Goal: Task Accomplishment & Management: Complete application form

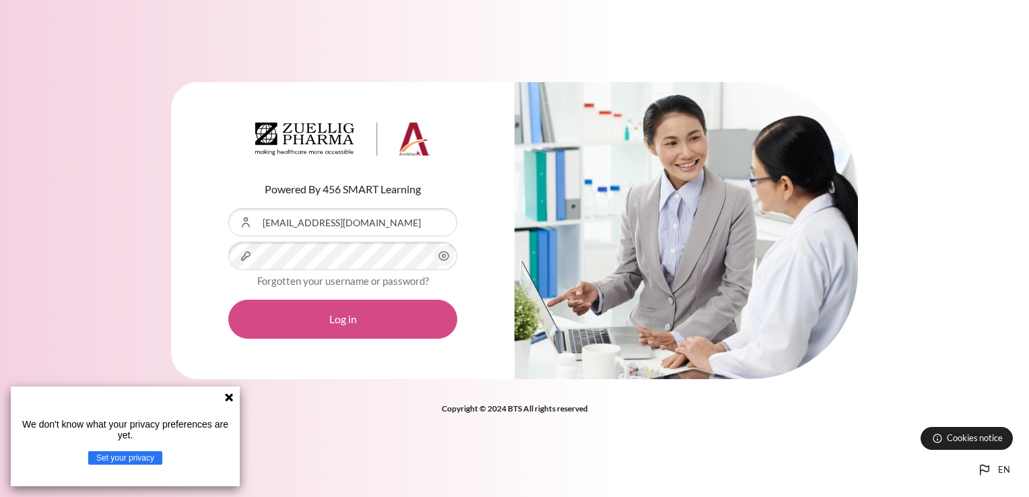
click at [380, 321] on button "Log in" at bounding box center [342, 319] width 229 height 39
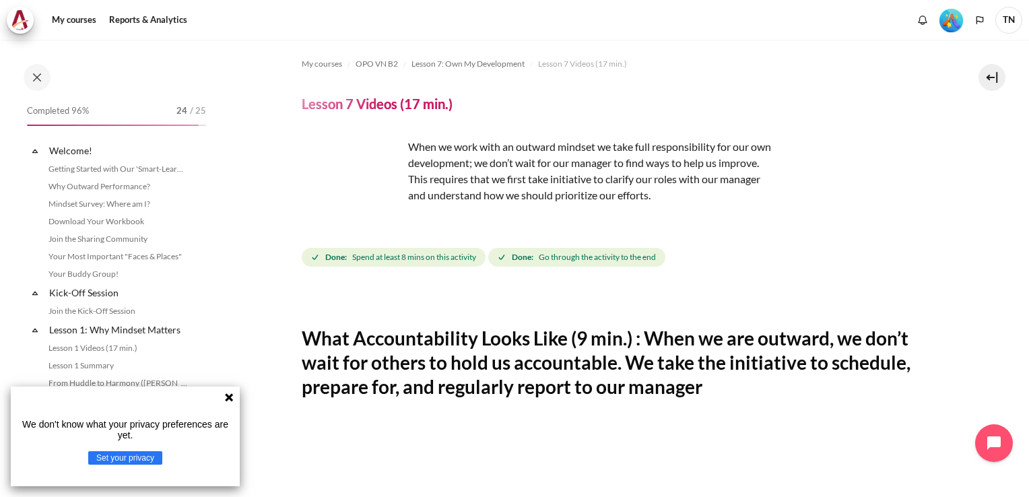
scroll to position [808, 0]
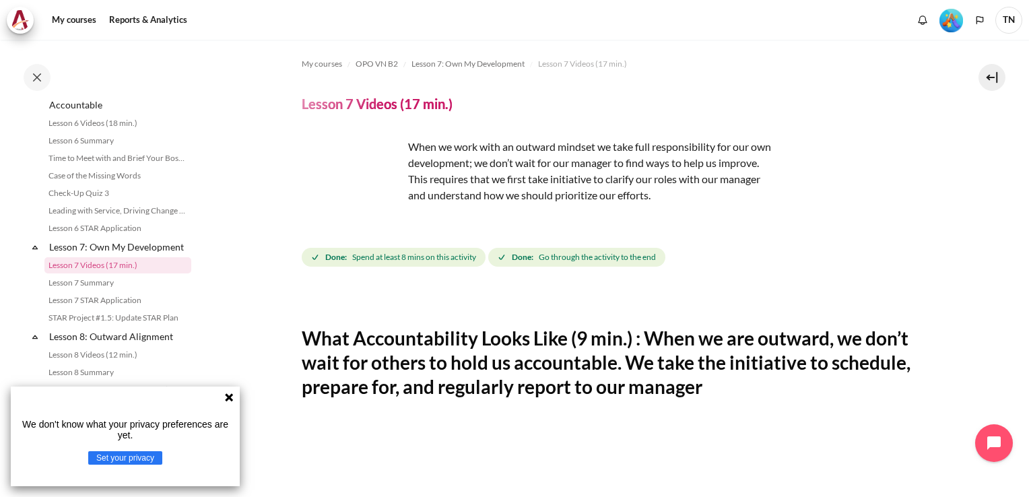
click at [230, 400] on icon at bounding box center [229, 397] width 8 height 8
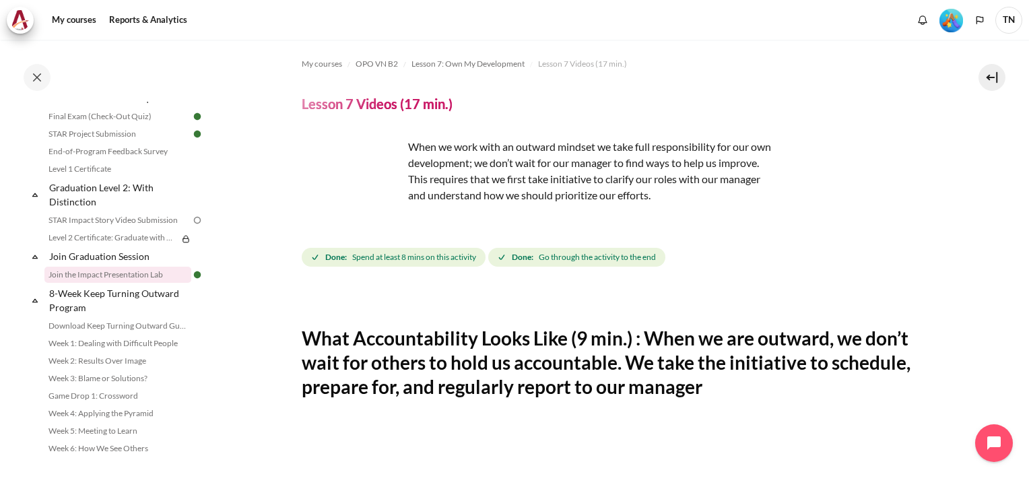
scroll to position [1424, 0]
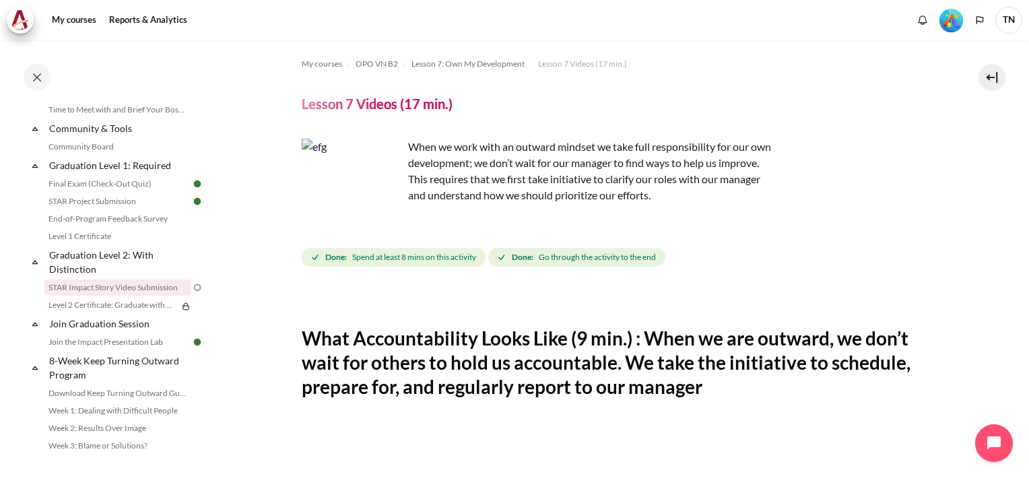
click at [137, 296] on link "STAR Impact Story Video Submission" at bounding box center [117, 288] width 147 height 16
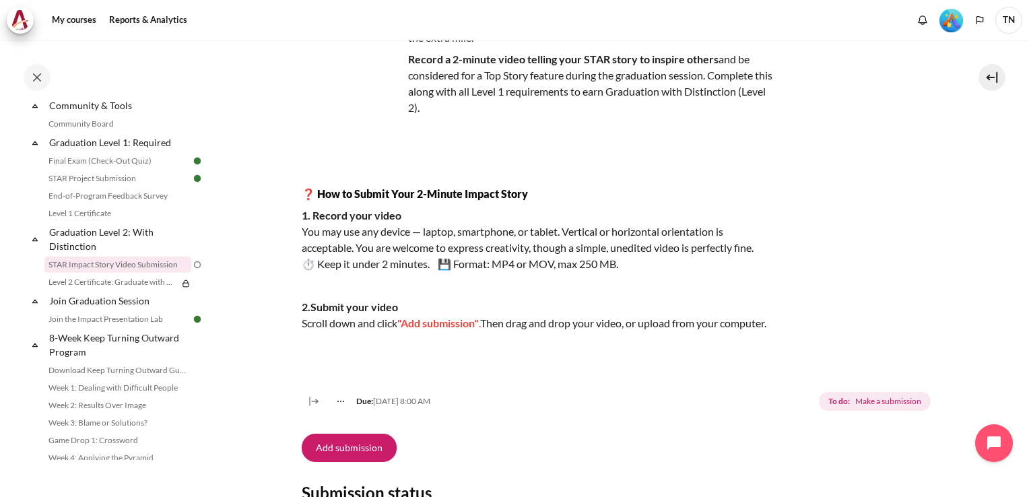
scroll to position [121, 0]
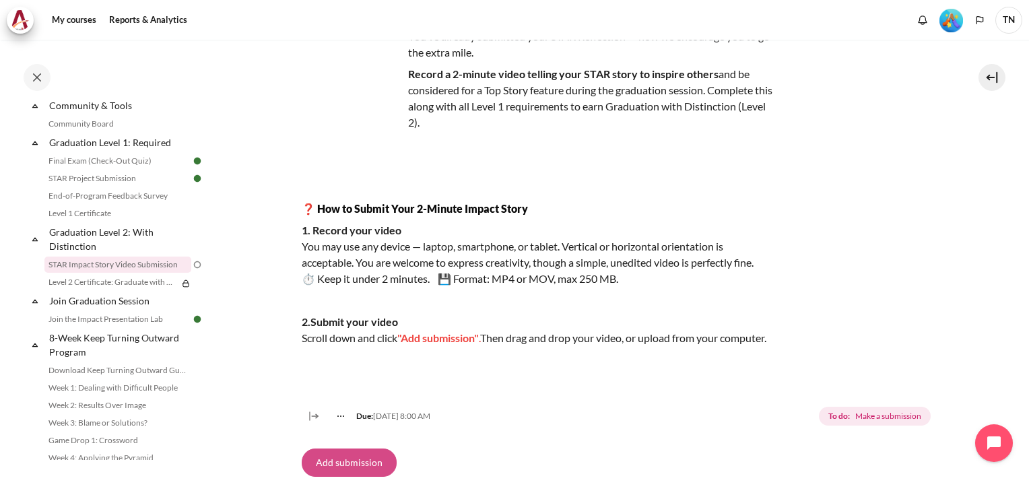
click at [369, 476] on button "Add submission" at bounding box center [349, 463] width 95 height 28
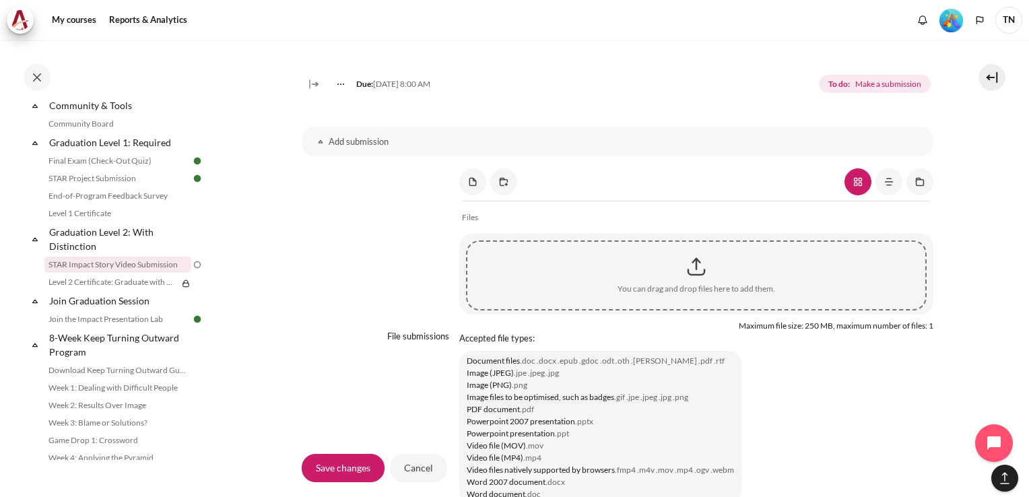
scroll to position [1078, 0]
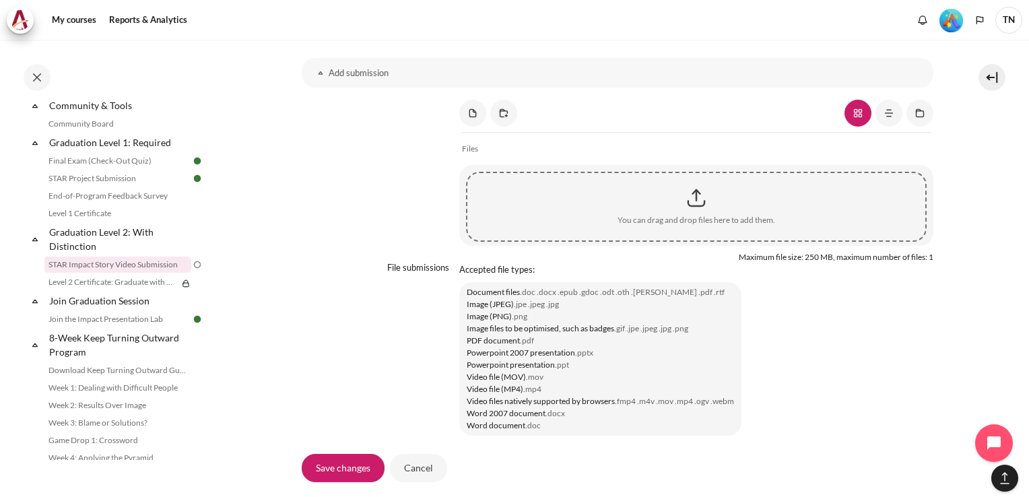
click at [693, 215] on div "Content" at bounding box center [697, 198] width 458 height 34
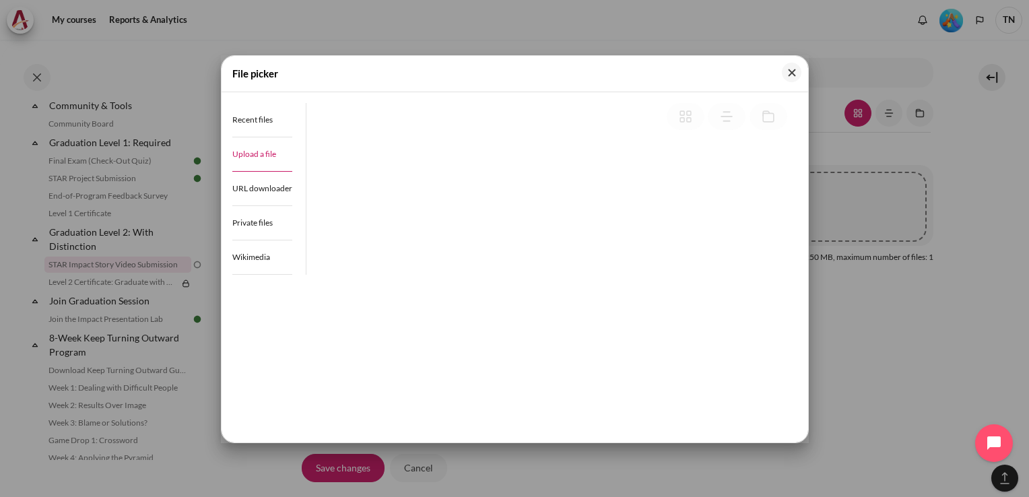
click at [259, 154] on span "Upload a file" at bounding box center [254, 154] width 44 height 10
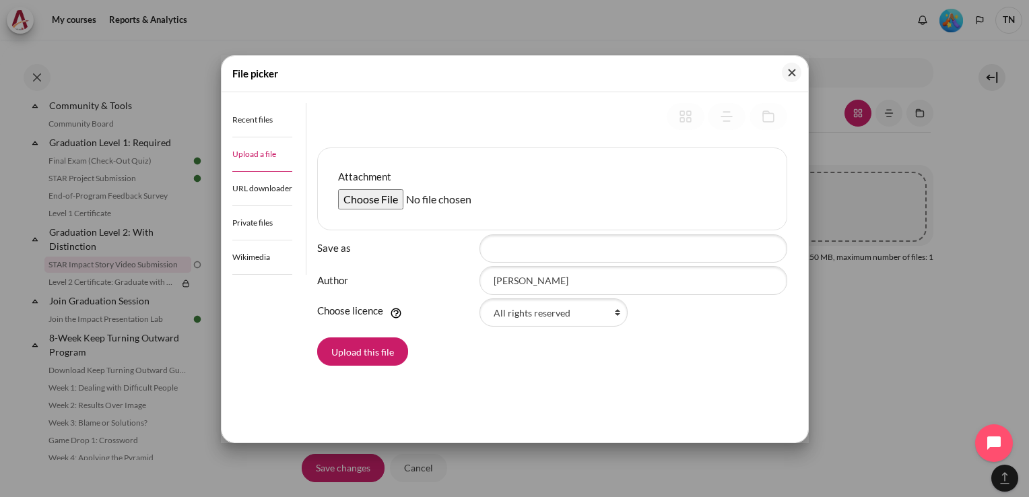
click at [365, 197] on input "Attachment" at bounding box center [441, 199] width 206 height 20
type input "C:\fakepath\Nguyen_Thi_Lan_Thanh.mp4"
click at [381, 350] on button "Upload this file" at bounding box center [362, 352] width 91 height 28
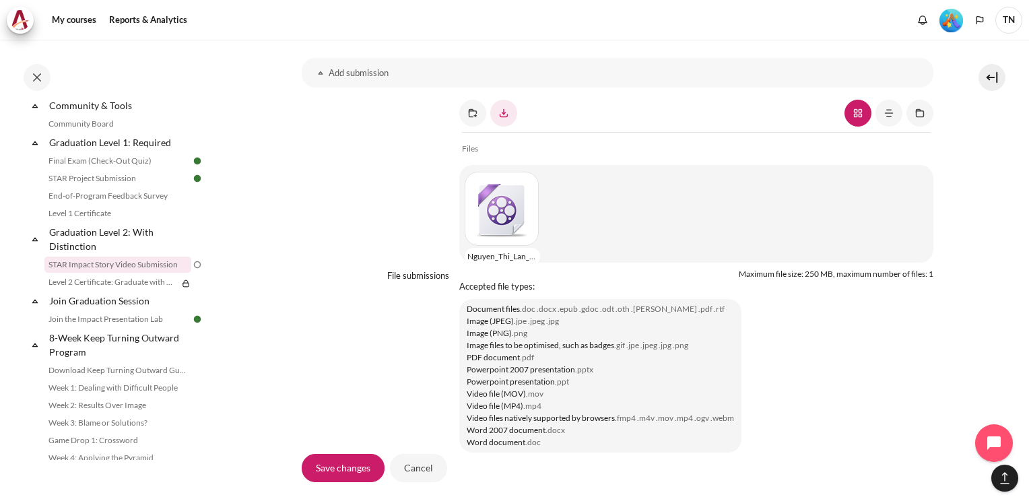
drag, startPoint x: 995, startPoint y: 299, endPoint x: 1004, endPoint y: 300, distance: 9.5
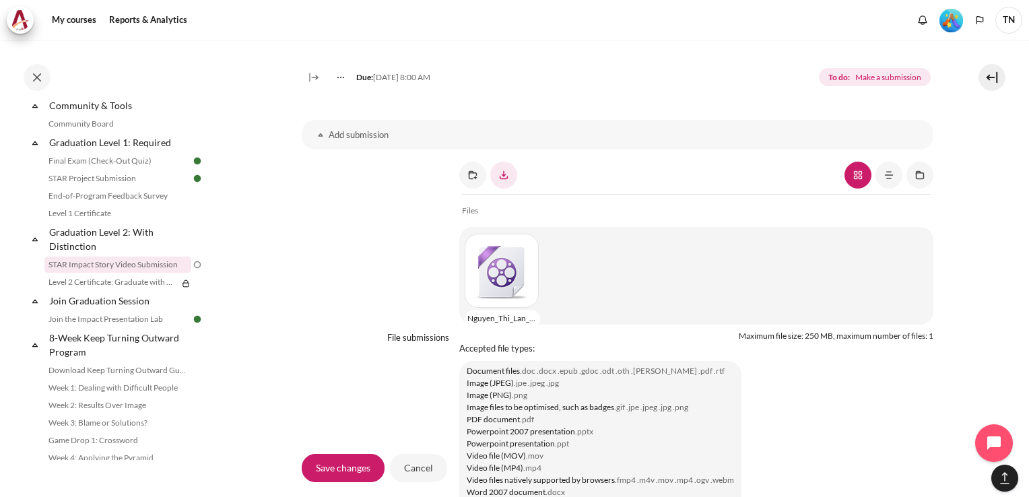
scroll to position [1012, 0]
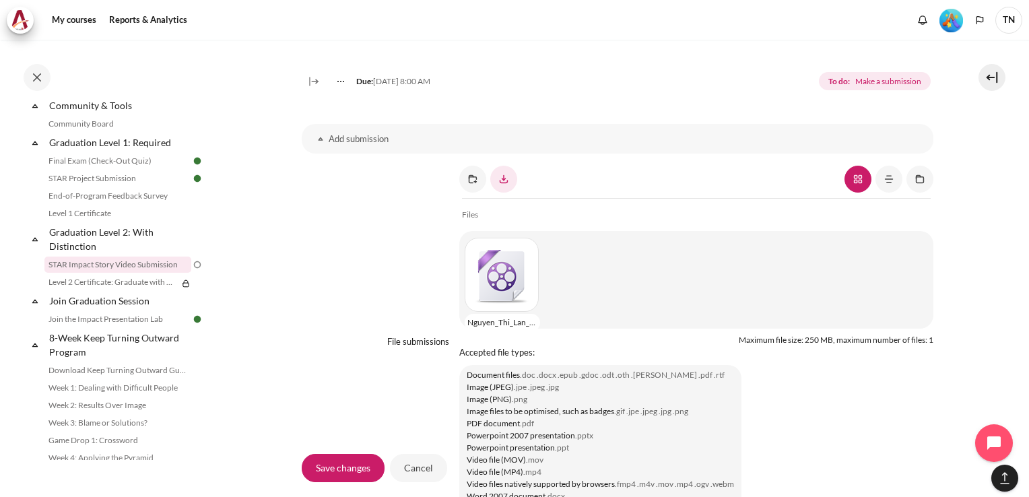
click at [509, 302] on div "Content" at bounding box center [504, 275] width 79 height 74
type input "Nguyen_Thi_Lan_Thanh.mp4"
type input "Thanh Nguyen Thi Lan"
select select "/"
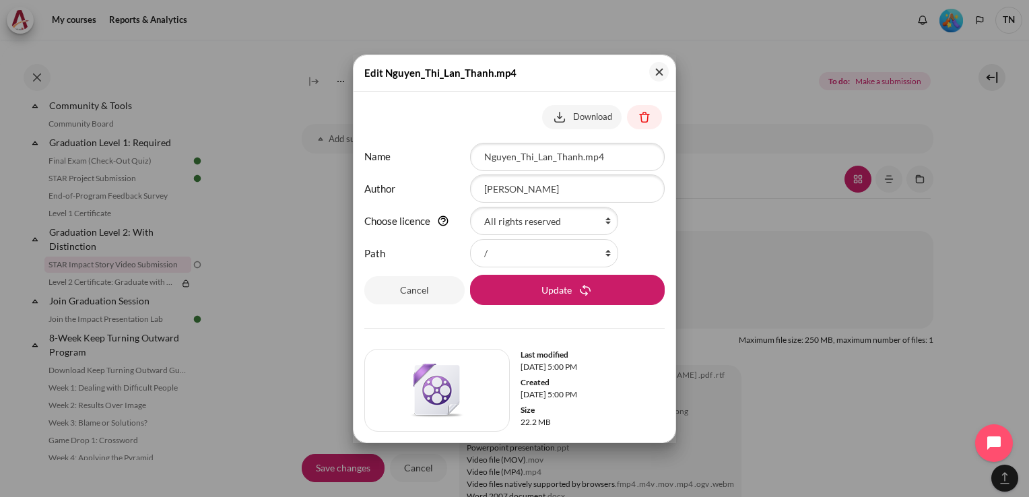
click at [962, 369] on div at bounding box center [514, 248] width 1029 height 497
click at [661, 76] on button "Close" at bounding box center [659, 72] width 20 height 20
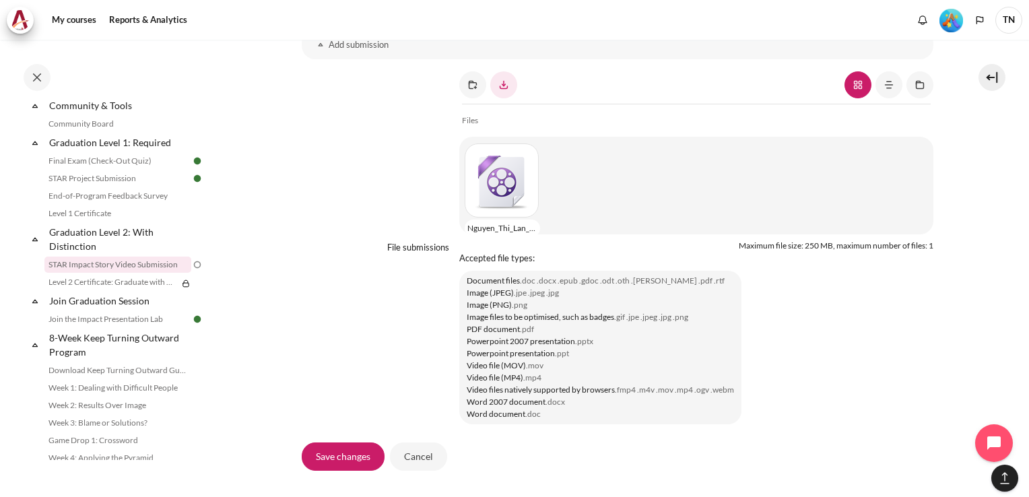
scroll to position [1218, 0]
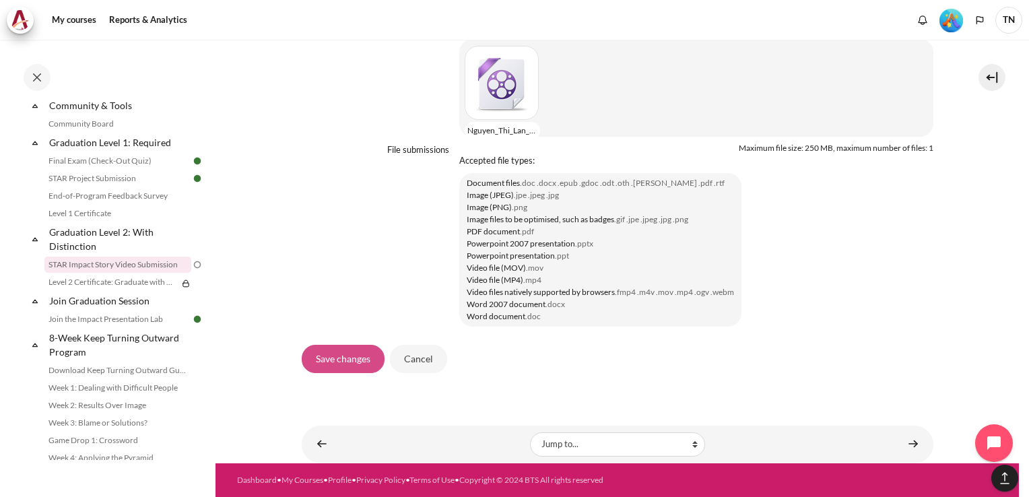
drag, startPoint x: 342, startPoint y: 363, endPoint x: 362, endPoint y: 363, distance: 20.2
click at [342, 363] on input "Save changes" at bounding box center [343, 359] width 83 height 28
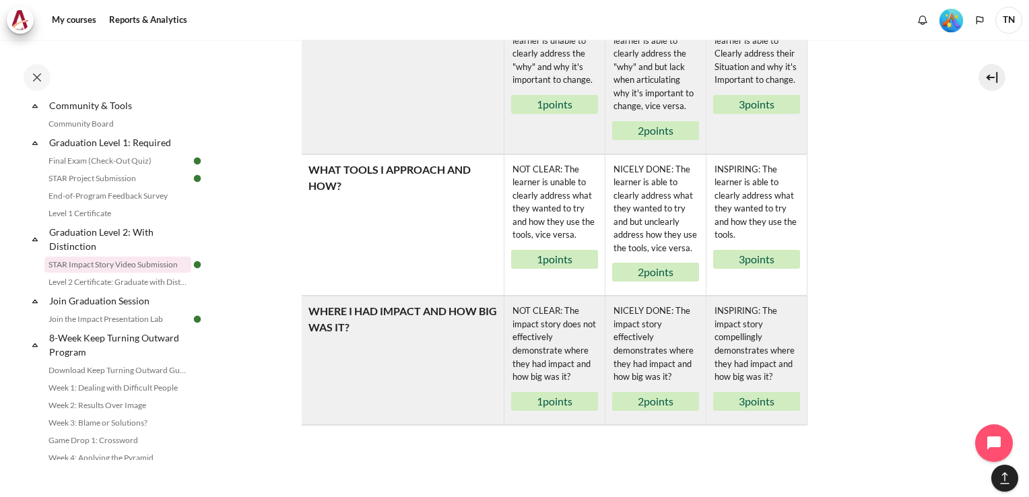
scroll to position [984, 0]
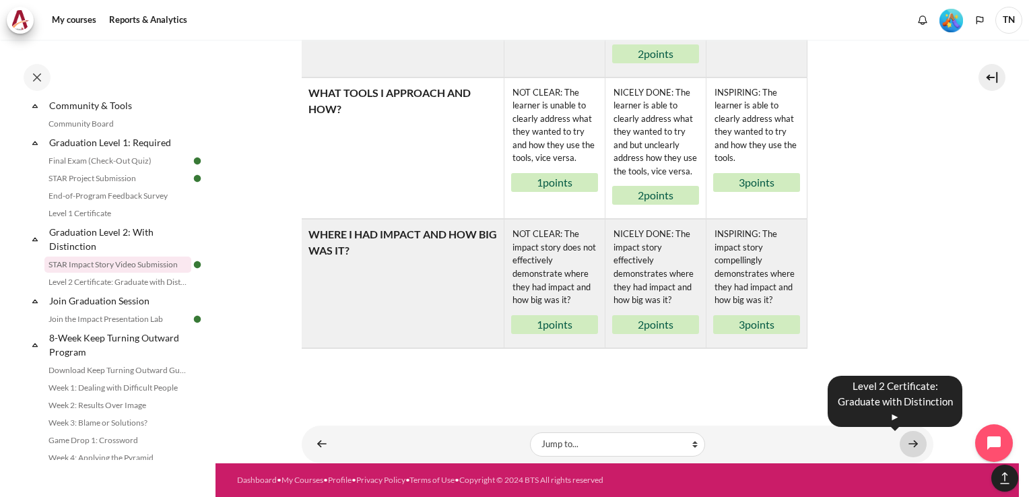
click at [903, 446] on link "Content" at bounding box center [913, 444] width 27 height 26
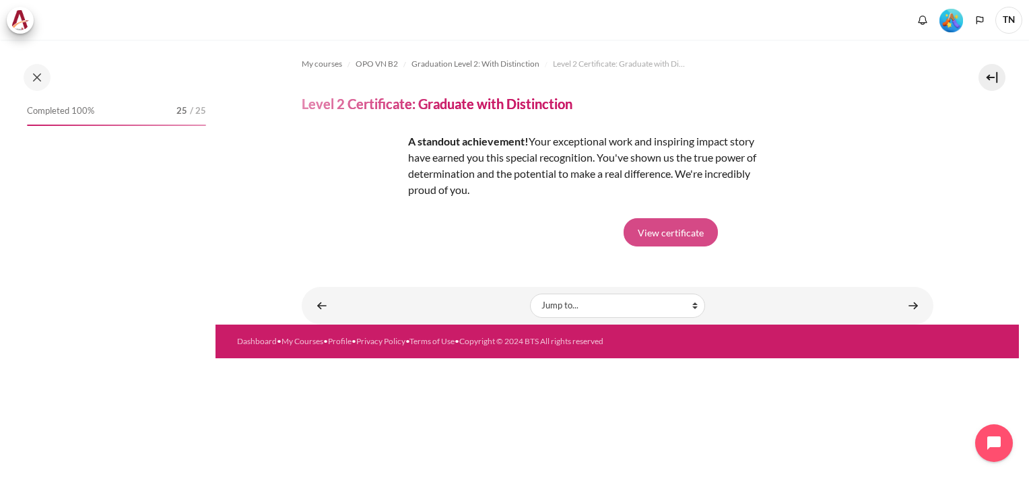
click at [682, 233] on link "View certificate" at bounding box center [671, 232] width 94 height 28
